Goal: Transaction & Acquisition: Purchase product/service

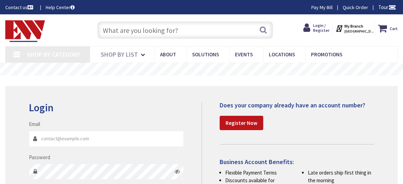
type input "[PERSON_NAME][GEOGRAPHIC_DATA], [GEOGRAPHIC_DATA]"
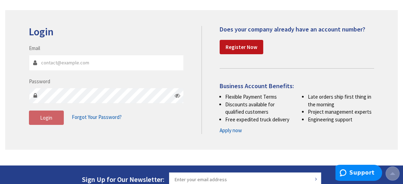
scroll to position [76, 0]
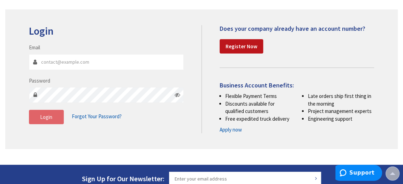
type input "[EMAIL_ADDRESS][DOMAIN_NAME]"
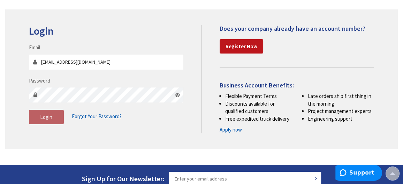
click at [40, 115] on span "Login" at bounding box center [46, 116] width 12 height 7
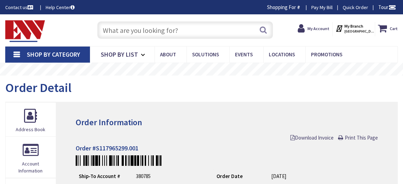
click at [140, 34] on input "text" at bounding box center [184, 29] width 175 height 17
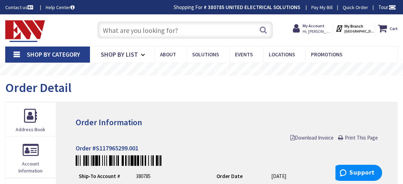
paste input "Eaton BRNSURGE Type BR"
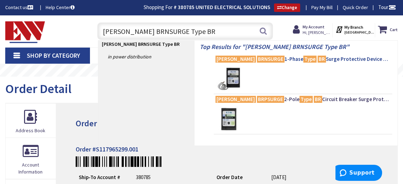
type input "Eaton BRNSURGE Type BR"
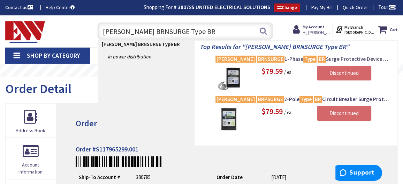
click at [319, 59] on span "Eaton BRNSURGE 1-Phase Type BR Surge Protective Device 200/400-Volt" at bounding box center [303, 58] width 175 height 7
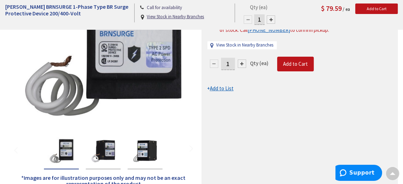
scroll to position [123, 0]
